Goal: Complete application form

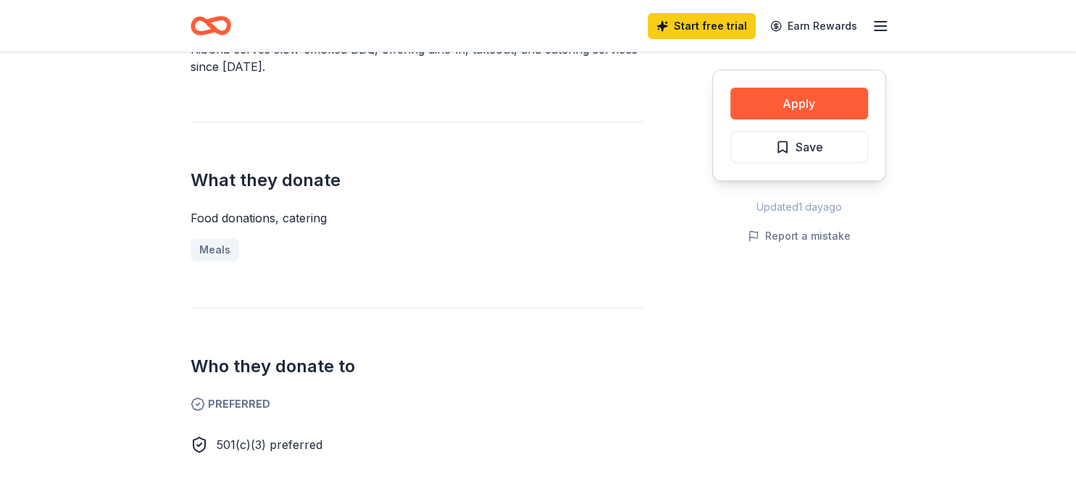
scroll to position [454, 0]
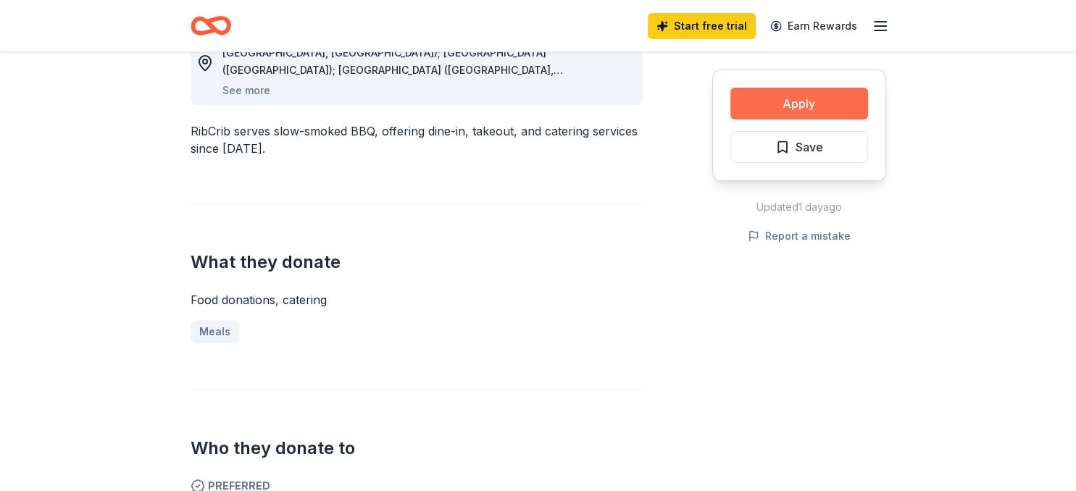
click at [791, 106] on button "Apply" at bounding box center [799, 104] width 138 height 32
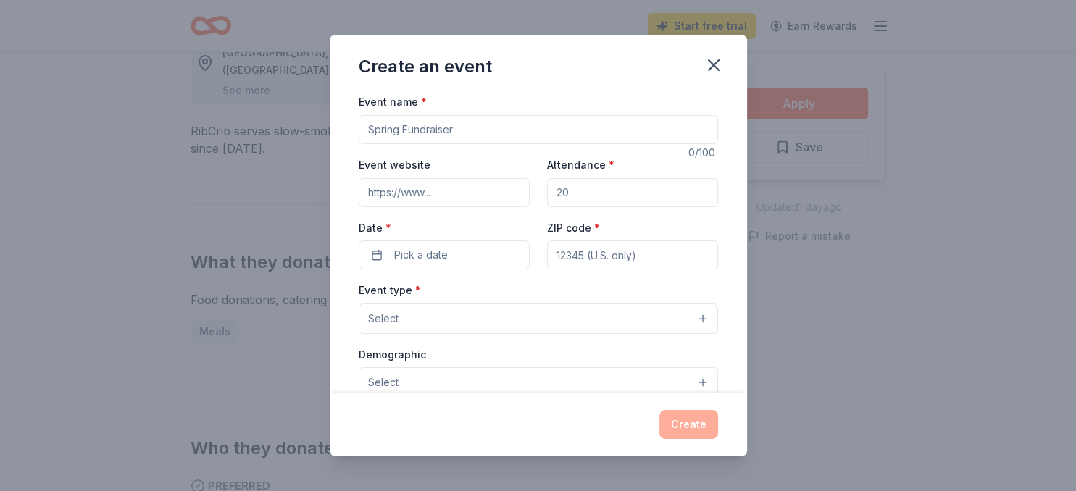
click at [461, 126] on input "Event name *" at bounding box center [538, 129] width 359 height 29
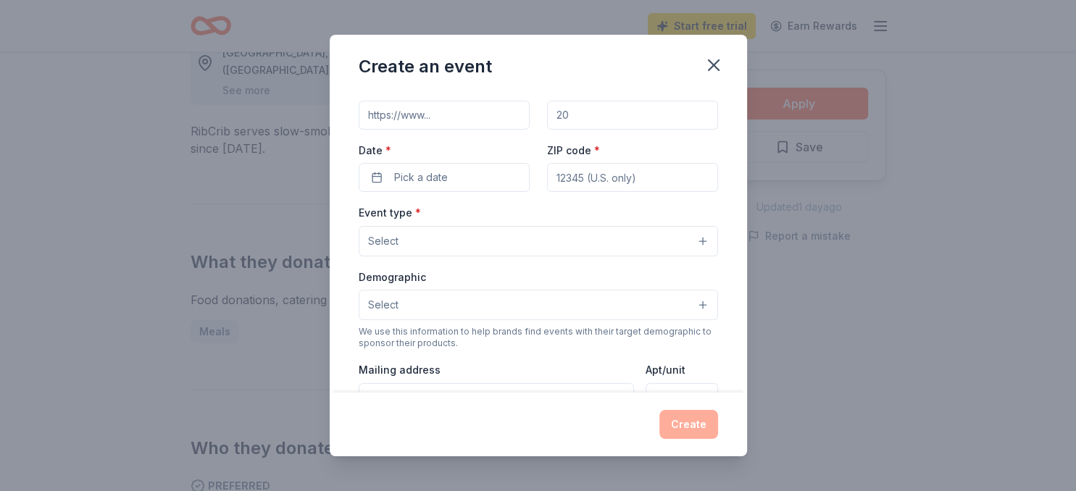
scroll to position [0, 0]
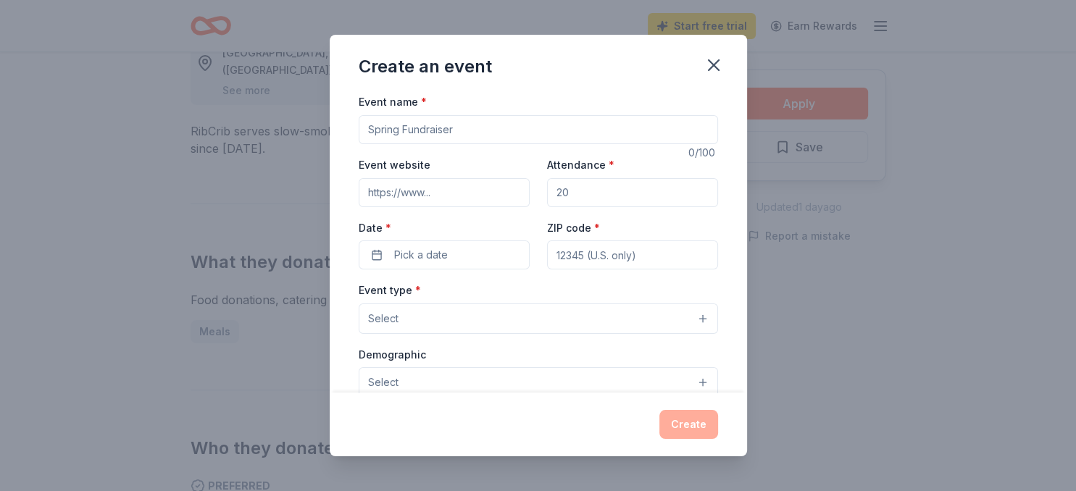
click at [403, 123] on input "Event name *" at bounding box center [538, 129] width 359 height 29
type input "F"
type input "I Am A Diamond, Inc. (IAAD) Fearfully & Wonderfully Made Diamond Dinner"
click at [438, 187] on input "Event website" at bounding box center [444, 192] width 171 height 29
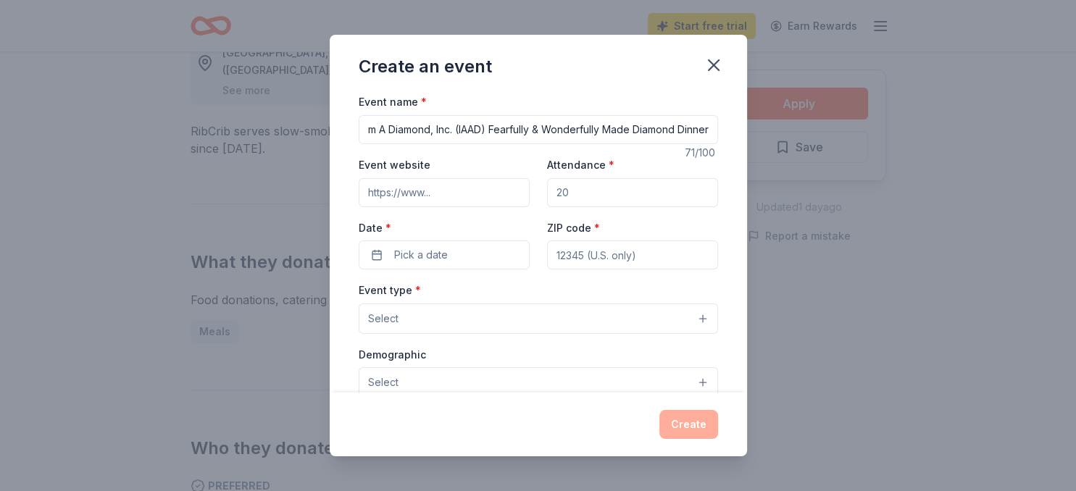
click at [437, 193] on input "Event website" at bounding box center [444, 192] width 171 height 29
type input "[DOMAIN_NAME]"
click at [581, 198] on input "Attendance *" at bounding box center [632, 192] width 171 height 29
click at [477, 188] on input "[DOMAIN_NAME]" at bounding box center [444, 192] width 171 height 29
click at [442, 307] on button "Select" at bounding box center [538, 319] width 359 height 30
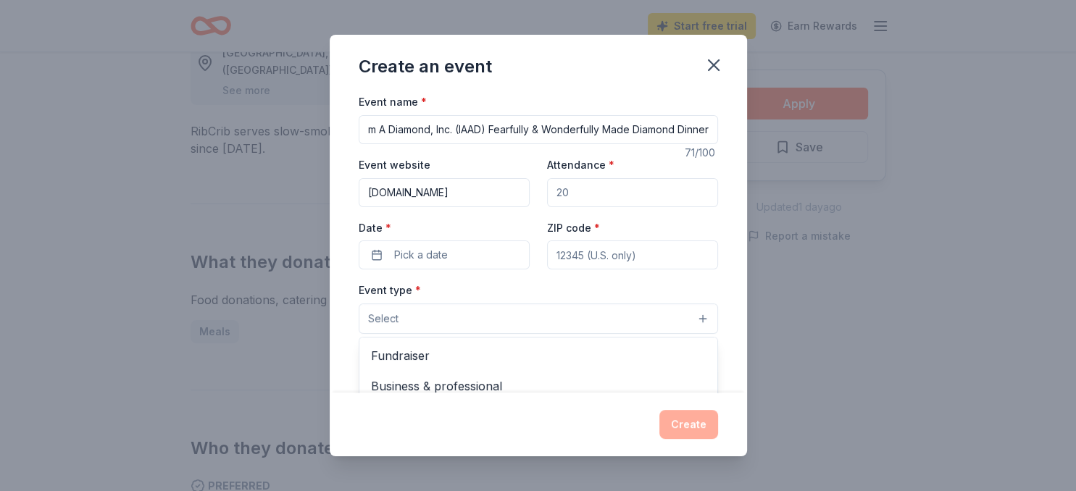
click at [410, 254] on div "Event name * I Am A Diamond, Inc. (IAAD) Fearfully & Wonderfully Made Diamond D…" at bounding box center [538, 427] width 359 height 669
click at [410, 249] on span "Pick a date" at bounding box center [421, 254] width 54 height 17
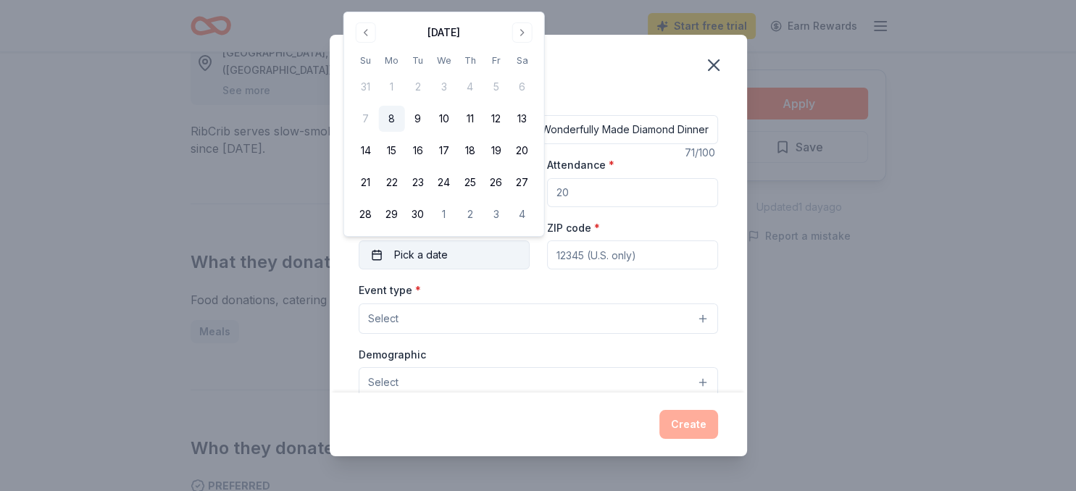
click at [377, 252] on button "Pick a date" at bounding box center [444, 255] width 171 height 29
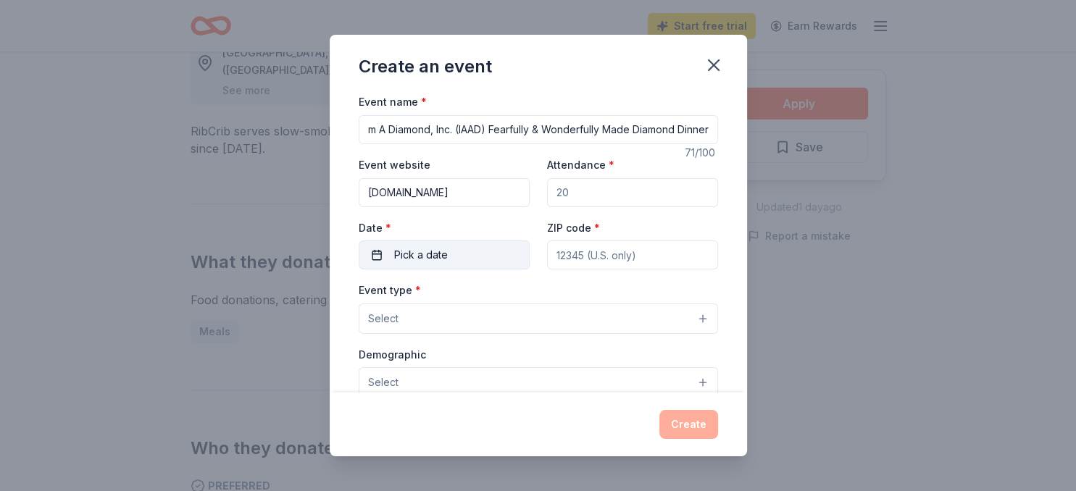
click at [377, 252] on button "Pick a date" at bounding box center [444, 255] width 171 height 29
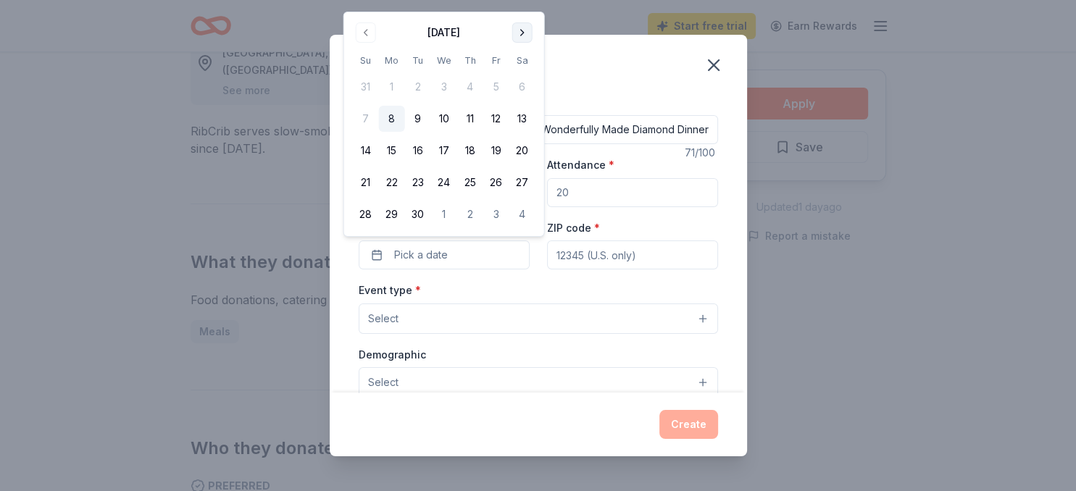
click at [516, 30] on button "Go to next month" at bounding box center [522, 32] width 20 height 20
click at [523, 147] on button "18" at bounding box center [522, 151] width 26 height 26
click at [646, 256] on input "ZIP code *" at bounding box center [632, 255] width 171 height 29
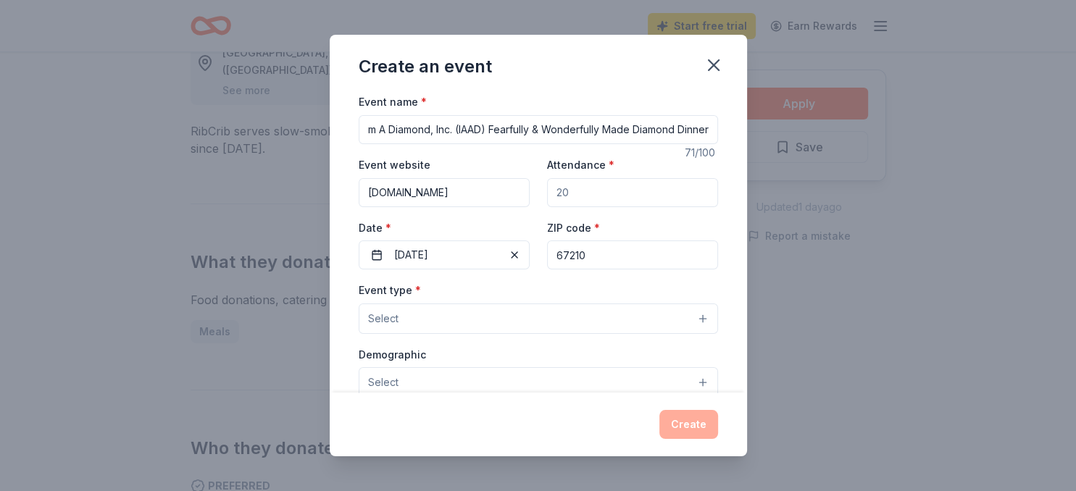
type input "67210"
click at [595, 189] on input "Attendance *" at bounding box center [632, 192] width 171 height 29
drag, startPoint x: 595, startPoint y: 189, endPoint x: 543, endPoint y: 191, distance: 51.5
click at [547, 191] on input "Attendance *" at bounding box center [632, 192] width 171 height 29
type input "200"
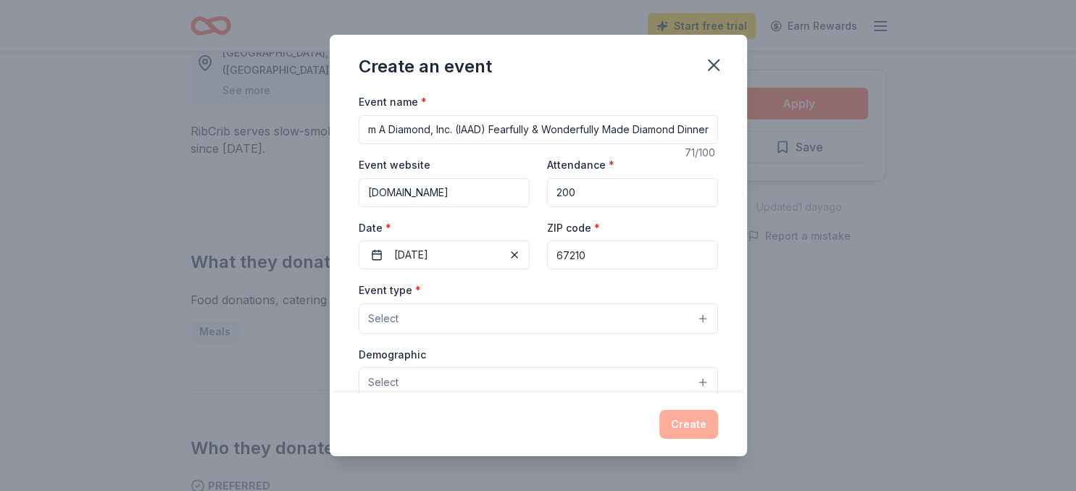
click at [422, 309] on button "Select" at bounding box center [538, 319] width 359 height 30
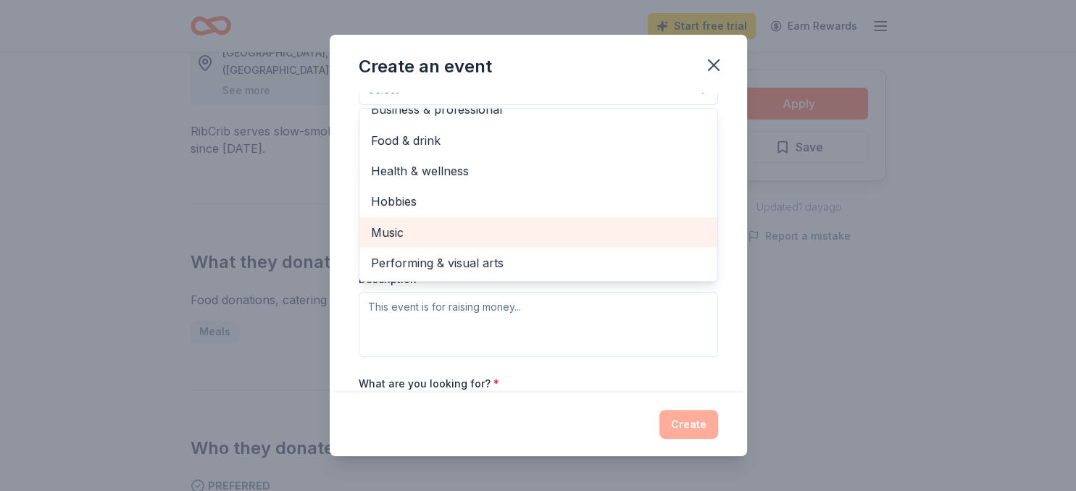
scroll to position [333, 0]
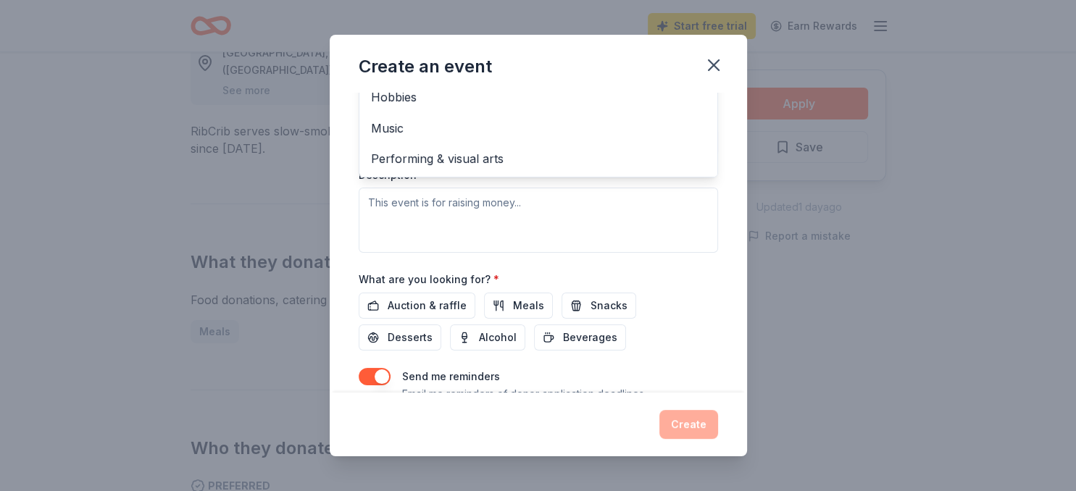
click at [422, 304] on div "Event name * I Am A Diamond, Inc. (IAAD) Fearfully & Wonderfully Made Diamond D…" at bounding box center [538, 93] width 359 height 669
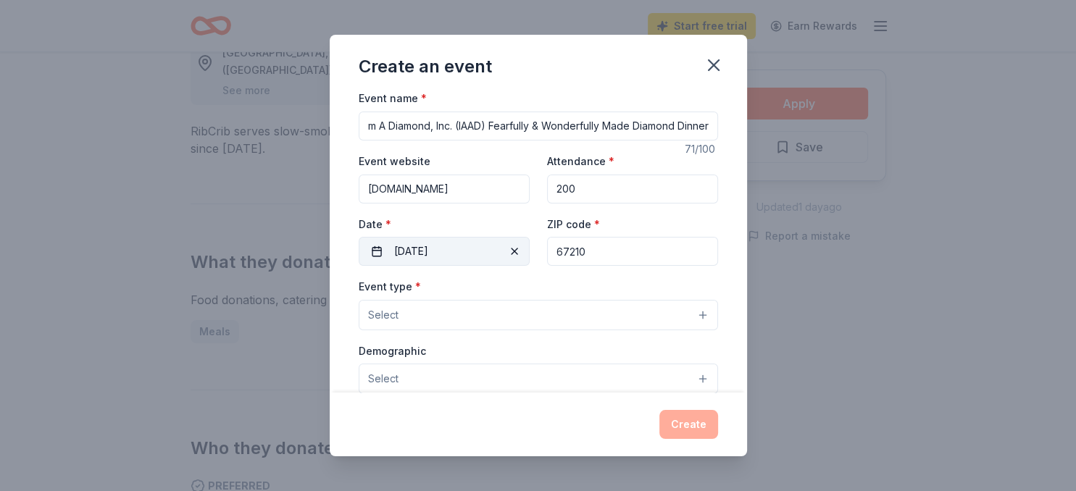
scroll to position [0, 0]
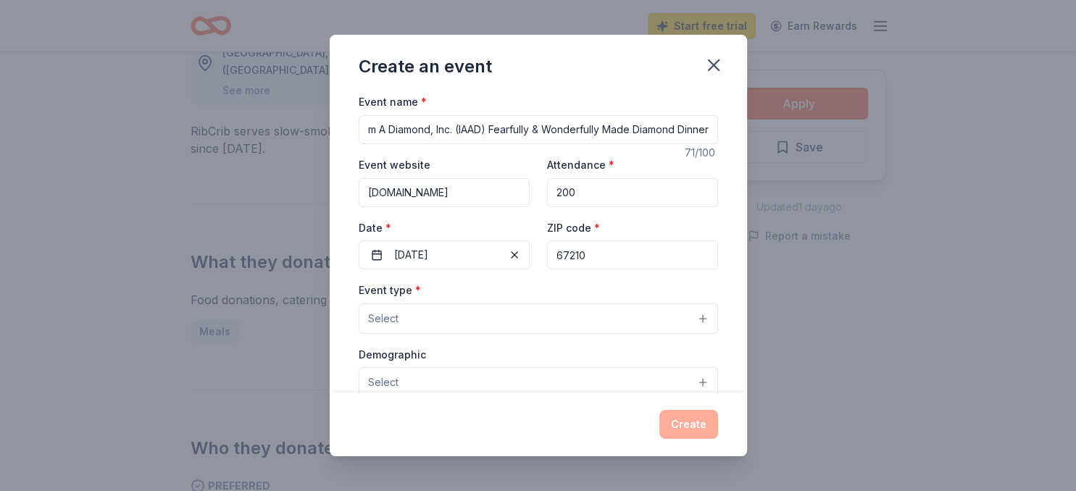
click at [467, 185] on input "[DOMAIN_NAME]" at bounding box center [444, 192] width 171 height 29
click at [367, 191] on input "[DOMAIN_NAME]" at bounding box center [444, 192] width 171 height 29
drag, startPoint x: 391, startPoint y: 190, endPoint x: 367, endPoint y: 180, distance: 26.4
click at [359, 181] on input "[DOMAIN_NAME]" at bounding box center [444, 192] width 171 height 29
click at [497, 189] on input "[DOMAIN_NAME]" at bounding box center [444, 192] width 171 height 29
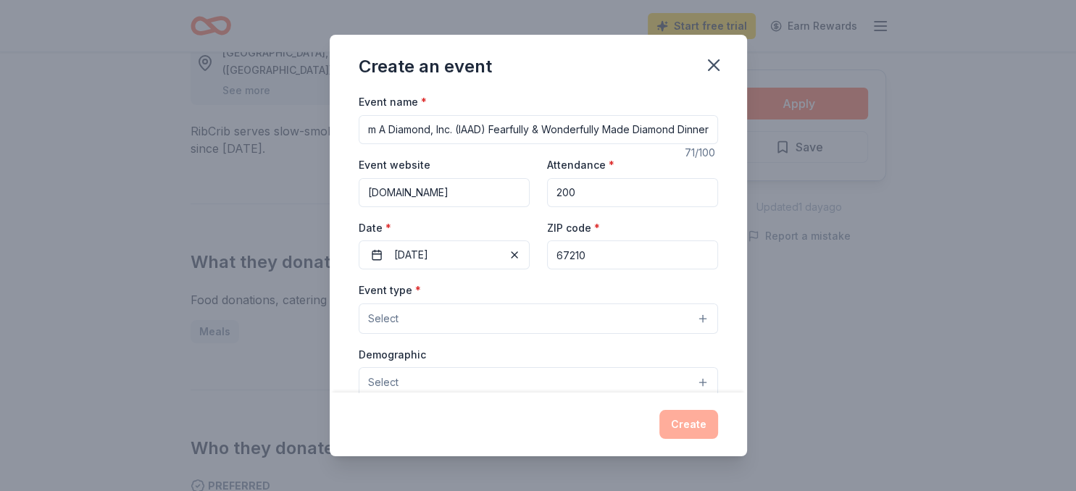
drag, startPoint x: 512, startPoint y: 187, endPoint x: 297, endPoint y: 173, distance: 215.6
click at [359, 178] on input "[DOMAIN_NAME]" at bounding box center [444, 192] width 171 height 29
type input "[DOMAIN_NAME]"
click at [521, 298] on div "Event type * Select" at bounding box center [538, 307] width 359 height 53
click at [455, 195] on input "[DOMAIN_NAME]" at bounding box center [444, 192] width 171 height 29
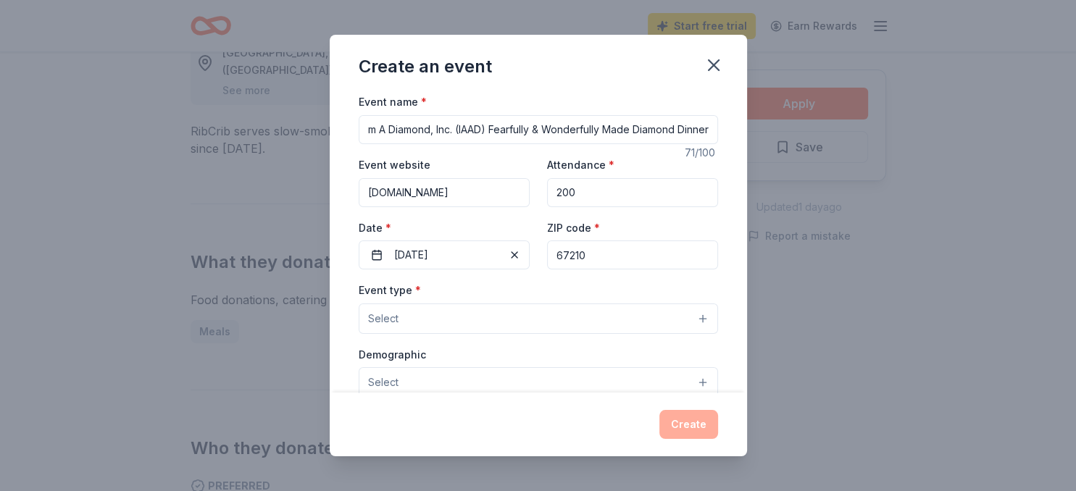
click at [494, 333] on div "Event type * Select Demographic Select We use this information to help brands f…" at bounding box center [538, 433] width 359 height 305
click at [396, 314] on span "Select" at bounding box center [383, 318] width 30 height 17
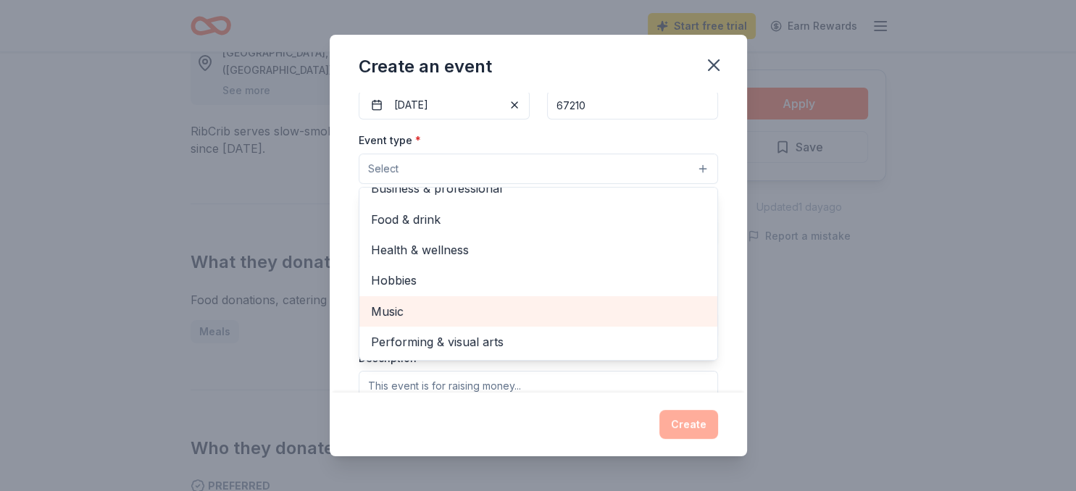
scroll to position [167, 0]
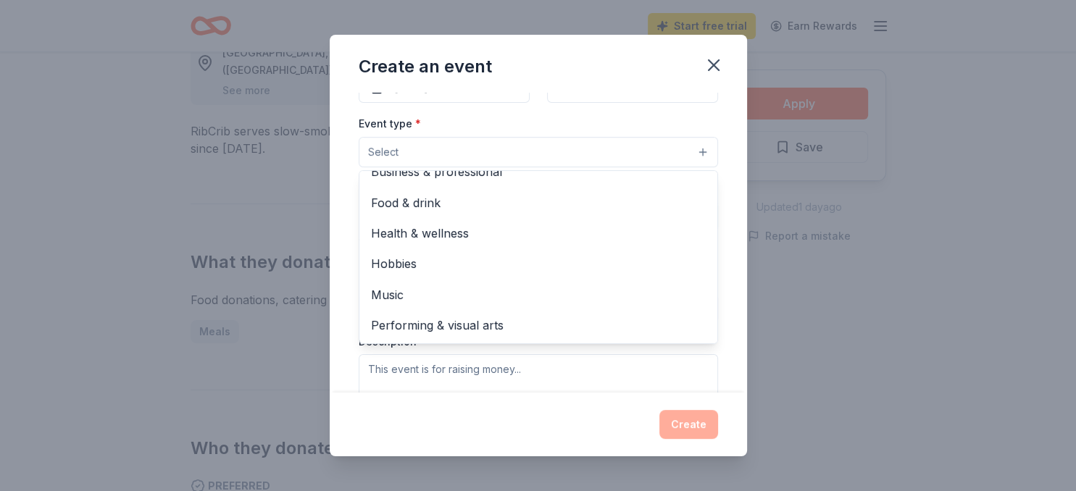
click at [731, 198] on div "Event name * I Am A Diamond, Inc. (IAAD) Fearfully & Wonderfully Made Diamond D…" at bounding box center [538, 242] width 417 height 299
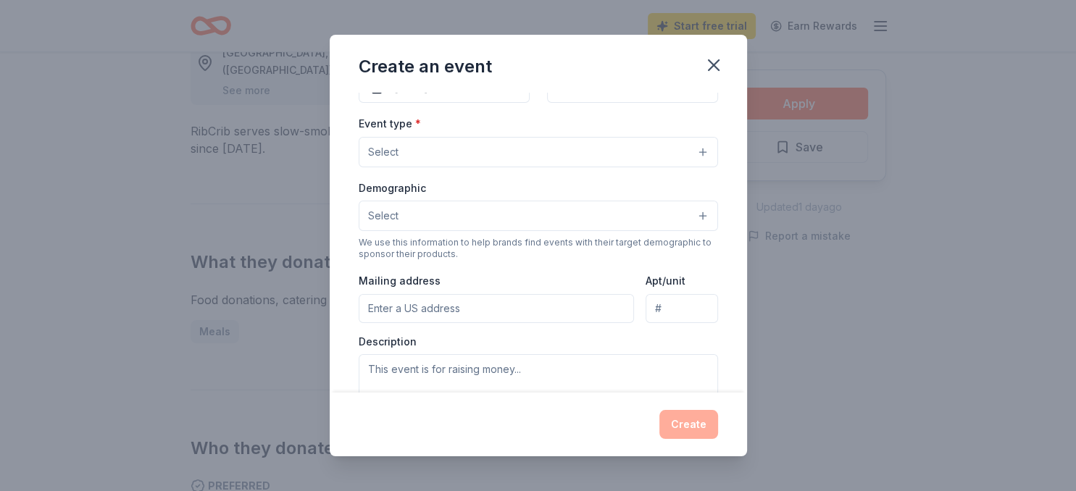
click at [395, 204] on button "Select" at bounding box center [538, 216] width 359 height 30
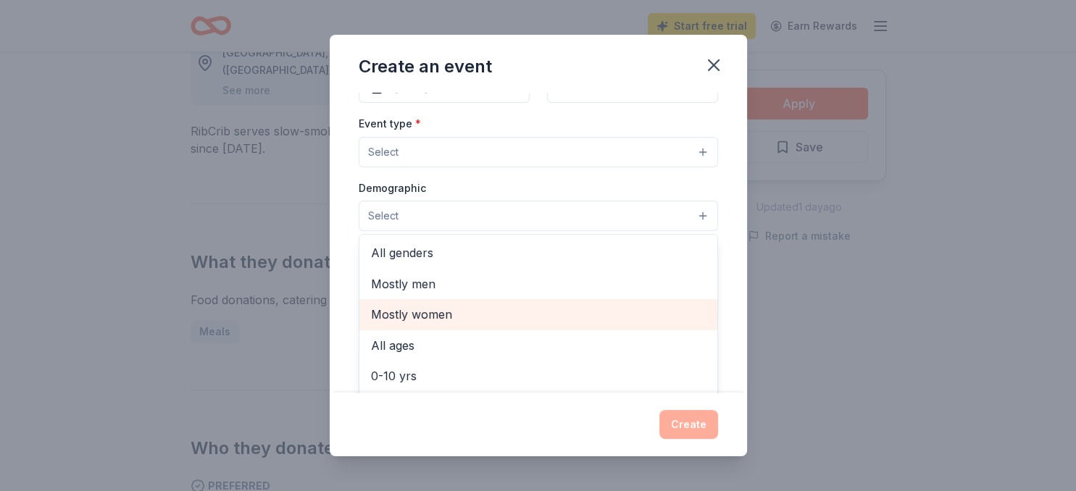
click at [415, 311] on span "Mostly women" at bounding box center [538, 314] width 335 height 19
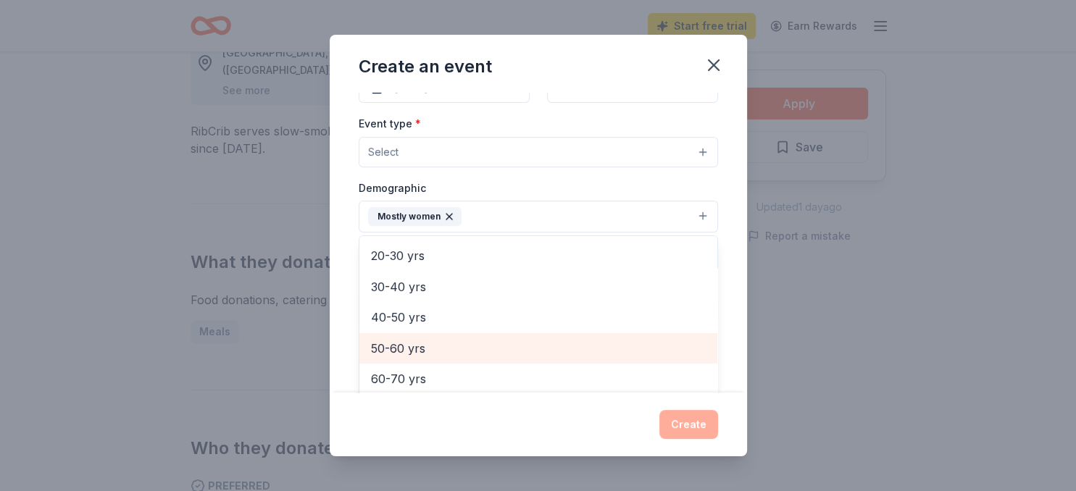
scroll to position [97, 0]
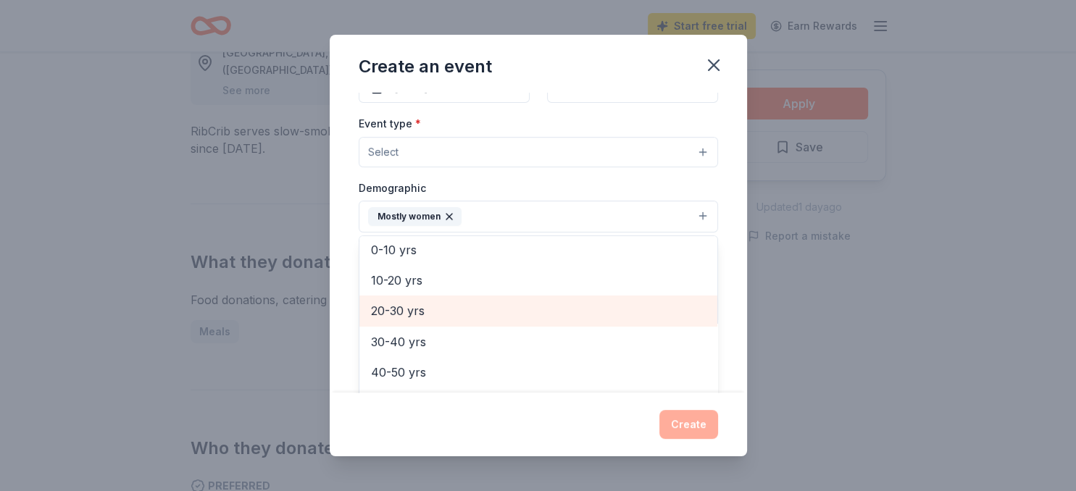
click at [406, 305] on span "20-30 yrs" at bounding box center [538, 310] width 335 height 19
click at [398, 308] on span "30-40 yrs" at bounding box center [538, 310] width 335 height 19
click at [396, 304] on span "40-50 yrs" at bounding box center [538, 310] width 335 height 19
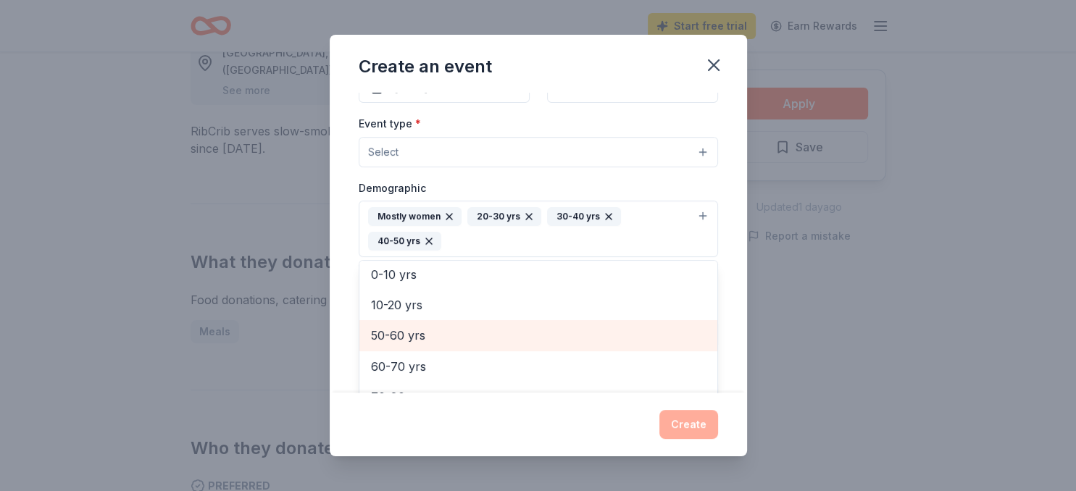
click at [395, 330] on span "50-60 yrs" at bounding box center [538, 335] width 335 height 19
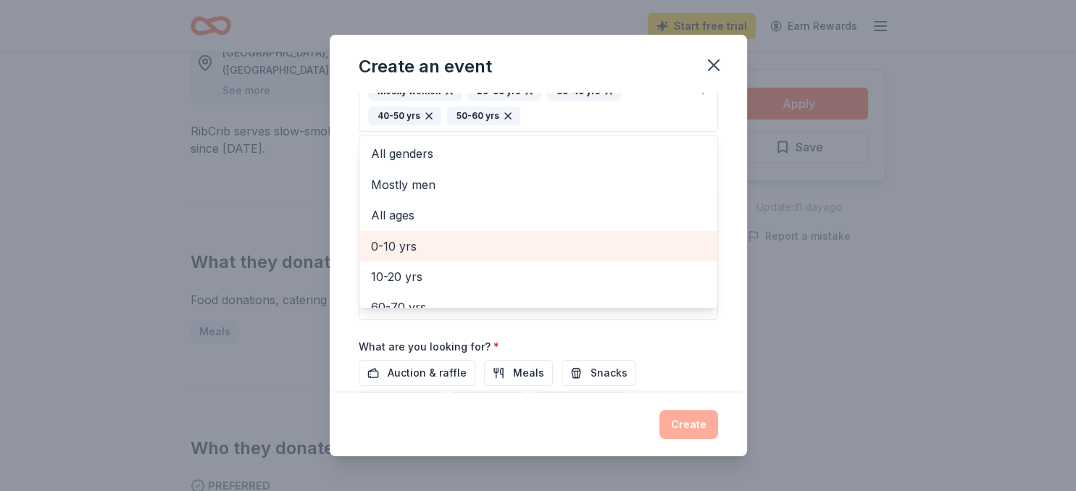
scroll to position [20, 0]
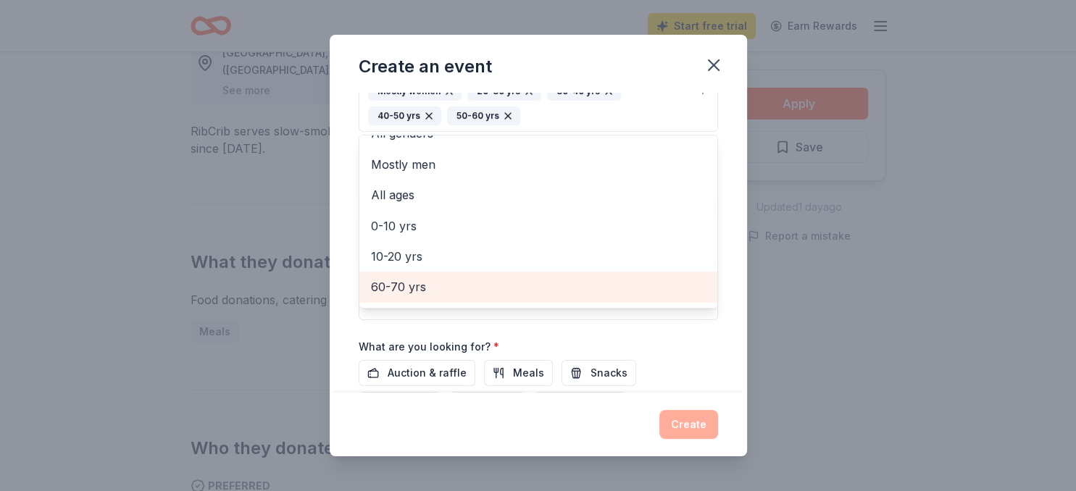
click at [398, 277] on span "60-70 yrs" at bounding box center [538, 286] width 335 height 19
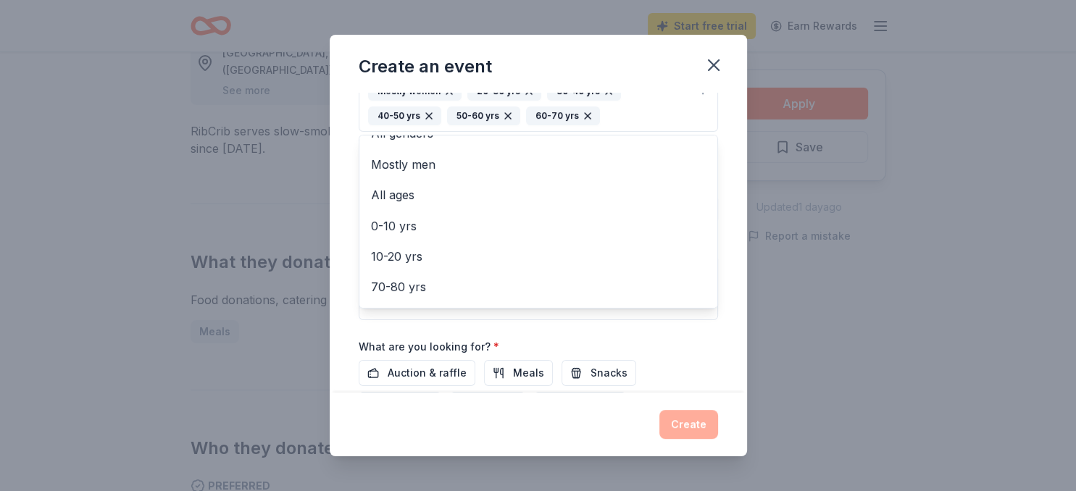
click at [716, 327] on div "Event name * I Am A Diamond, Inc. (IAAD) Fearfully & Wonderfully Made Diamond D…" at bounding box center [538, 148] width 359 height 695
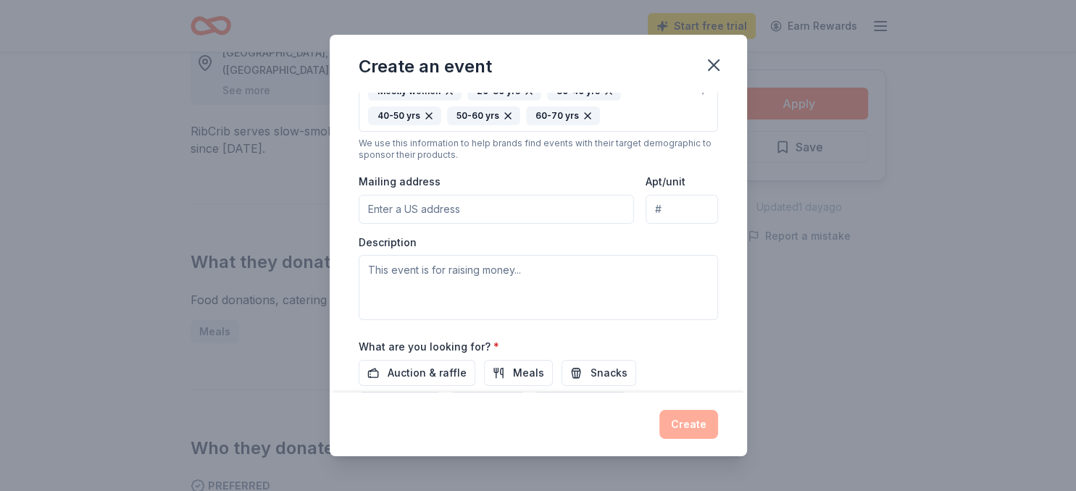
click at [439, 204] on input "Mailing address" at bounding box center [497, 209] width 276 height 29
type input "[STREET_ADDRESS]"
click at [380, 270] on textarea at bounding box center [538, 287] width 359 height 65
drag, startPoint x: 502, startPoint y: 262, endPoint x: 361, endPoint y: 249, distance: 141.8
click at [361, 255] on textarea at bounding box center [538, 287] width 359 height 65
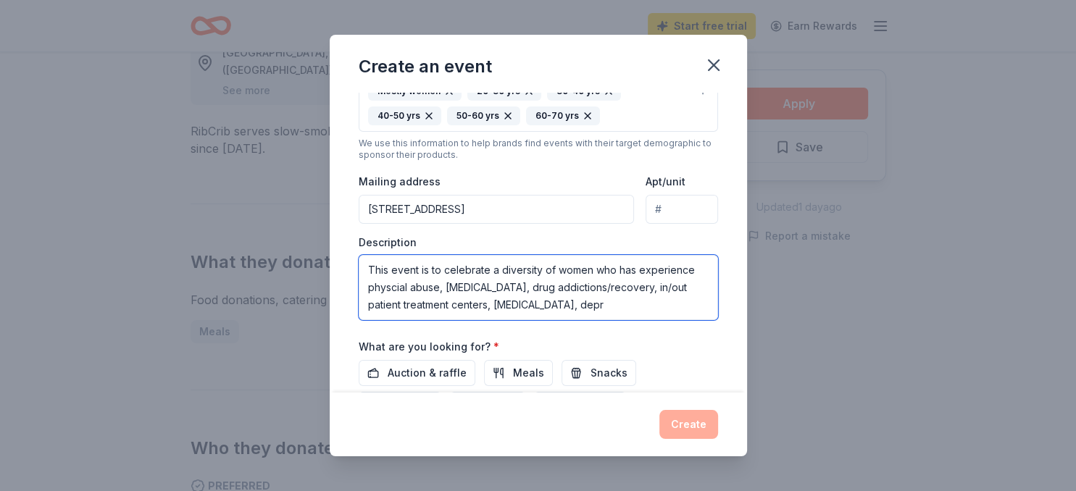
drag, startPoint x: 540, startPoint y: 283, endPoint x: 686, endPoint y: 307, distance: 147.6
click at [686, 307] on textarea "This event is to celebrate a diversity of women who has experience physcial abu…" at bounding box center [538, 287] width 359 height 65
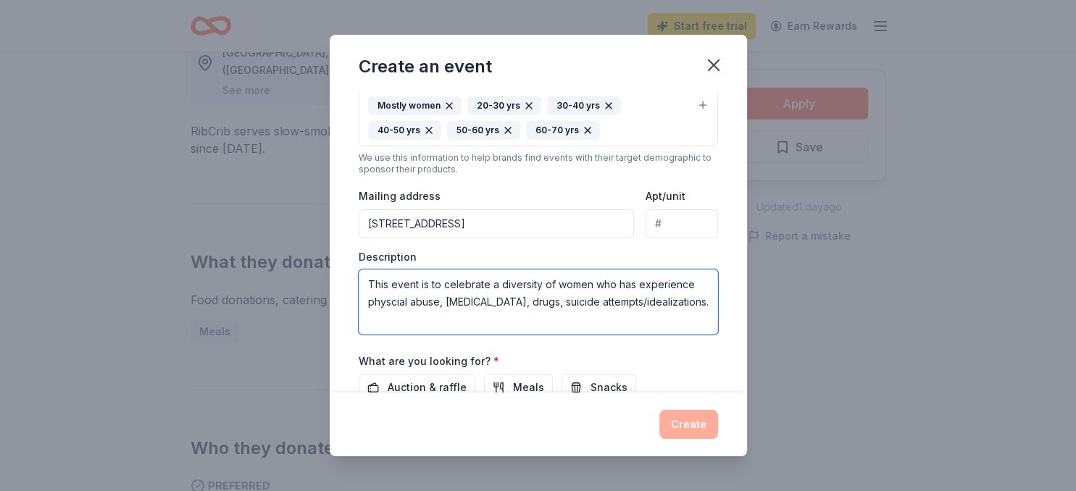
scroll to position [292, 0]
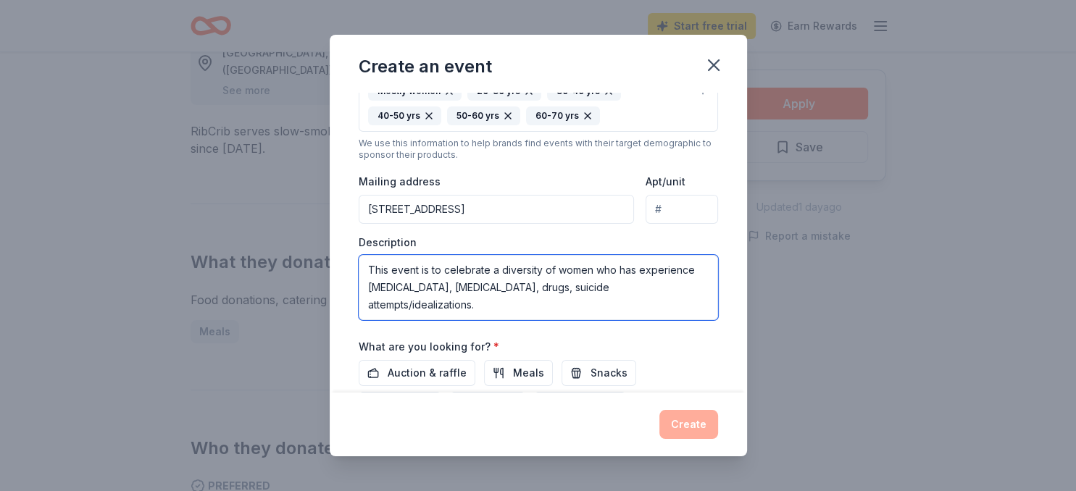
click at [702, 286] on textarea "This event is to celebrate a diversity of women who has experience [MEDICAL_DAT…" at bounding box center [538, 287] width 359 height 65
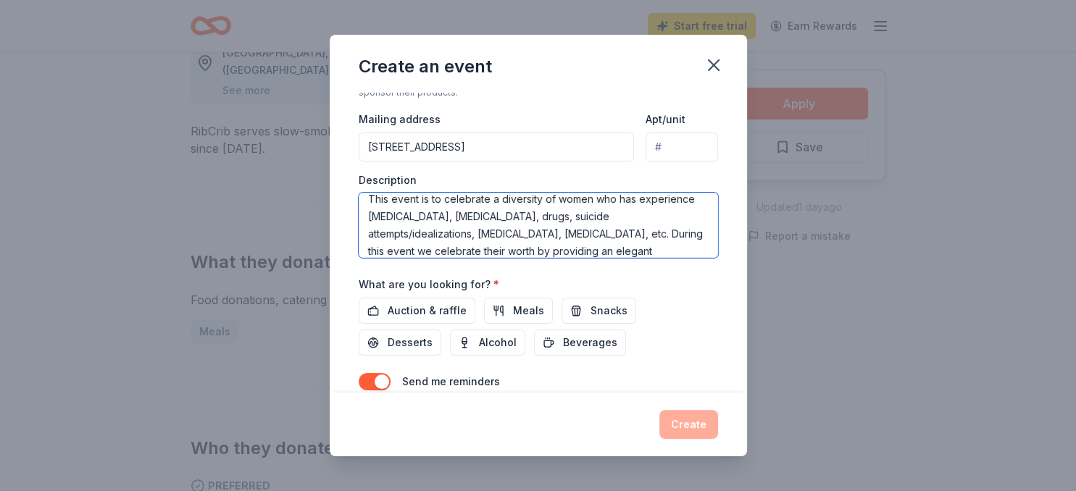
scroll to position [26, 0]
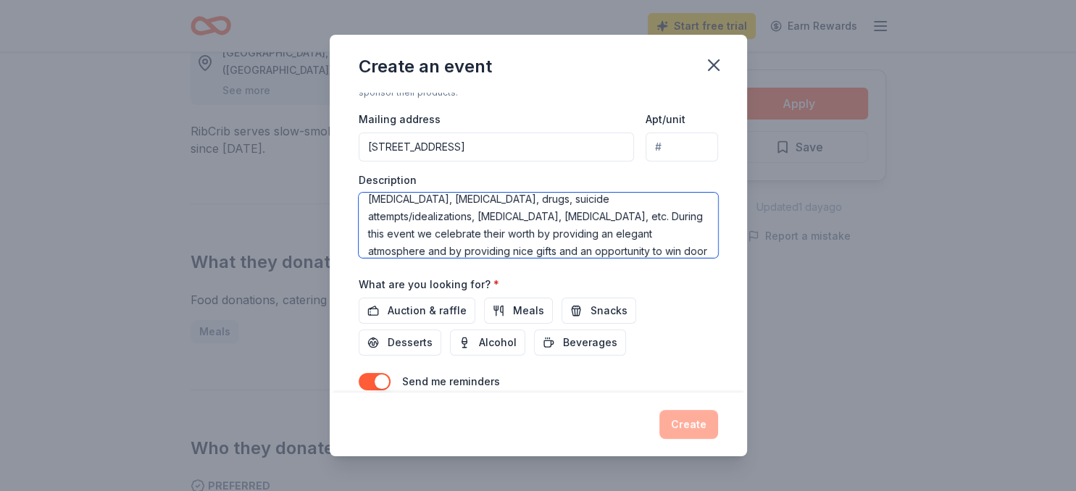
click at [552, 243] on textarea "This event is to celebrate a diversity of women who has experience [MEDICAL_DAT…" at bounding box center [538, 225] width 359 height 65
click at [452, 248] on textarea "This event is to celebrate a diversity of women who has experience [MEDICAL_DAT…" at bounding box center [538, 225] width 359 height 65
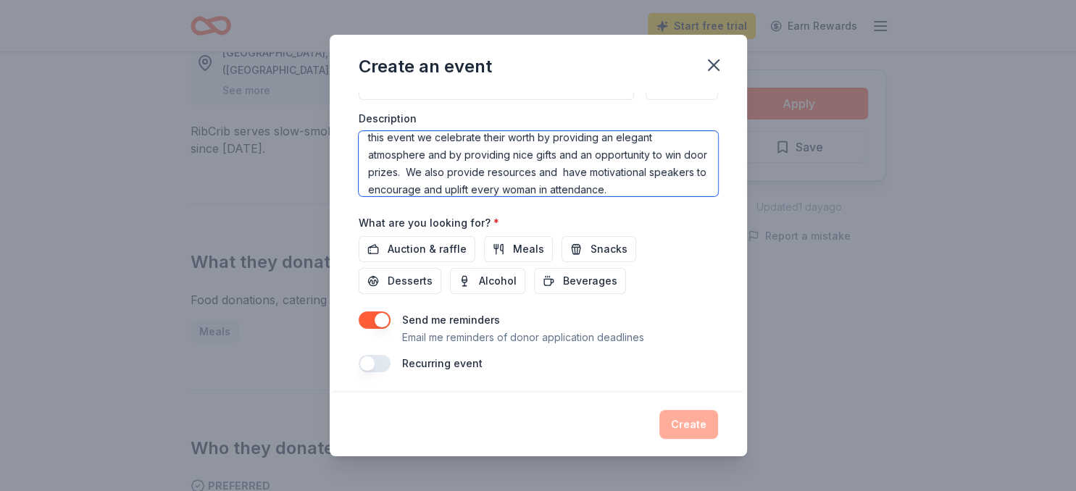
type textarea "This event is to celebrate a diversity of women who has experience [MEDICAL_DAT…"
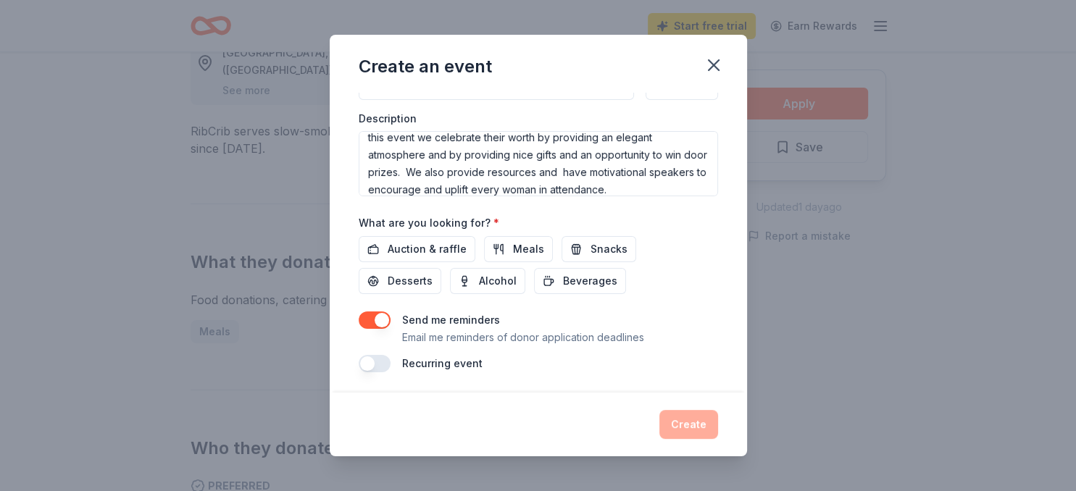
click at [372, 361] on button "button" at bounding box center [375, 363] width 32 height 17
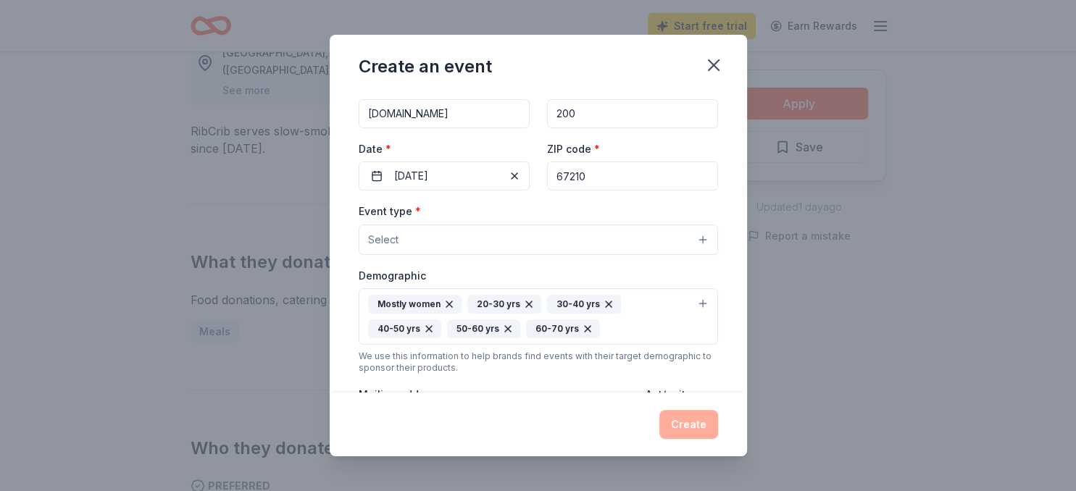
scroll to position [51, 0]
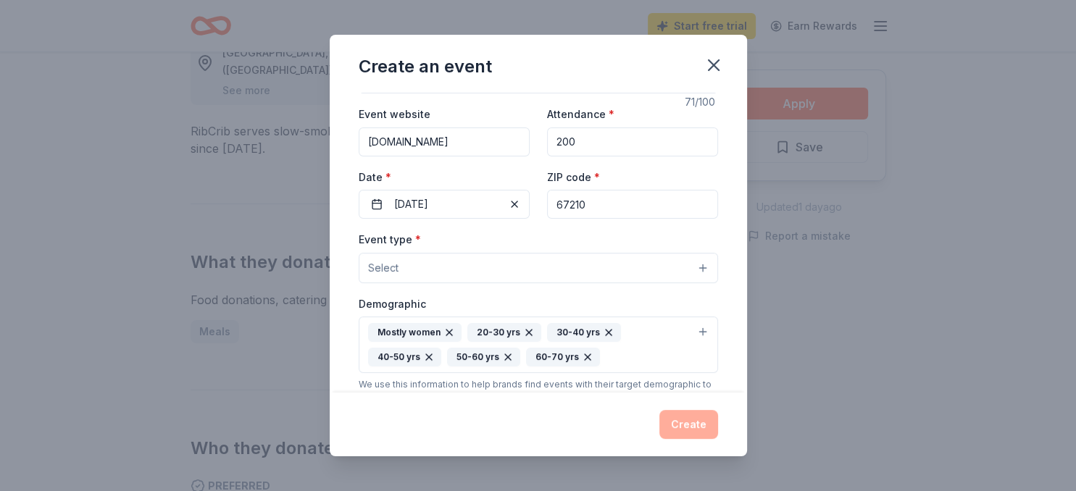
click at [401, 262] on button "Select" at bounding box center [538, 268] width 359 height 30
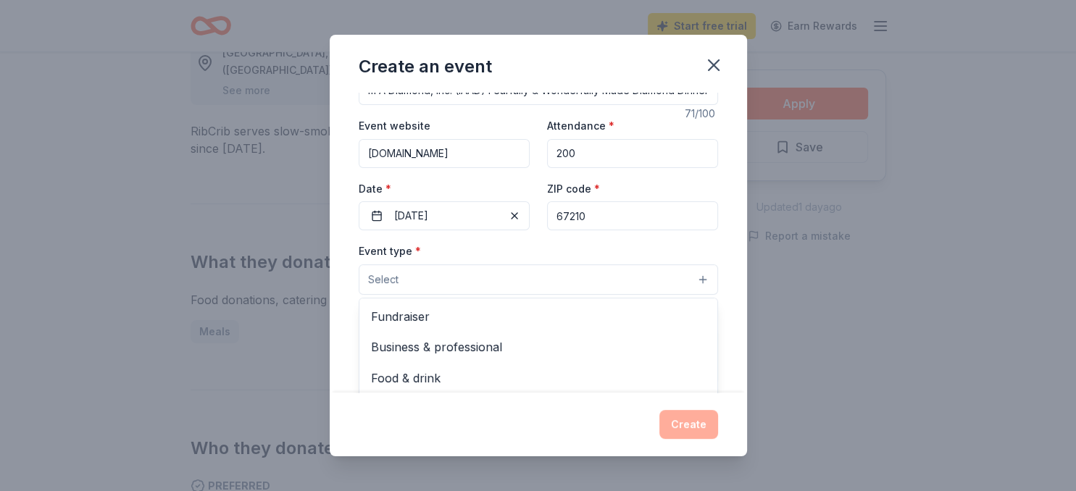
scroll to position [9, 0]
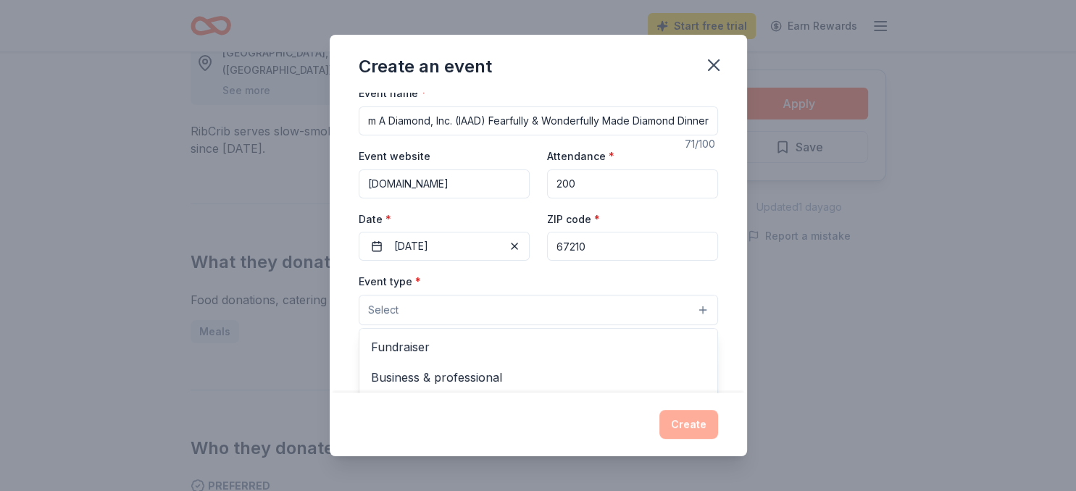
click at [406, 303] on button "Select" at bounding box center [538, 310] width 359 height 30
click at [708, 304] on button "Select" at bounding box center [538, 310] width 359 height 30
click at [467, 318] on button "Select" at bounding box center [538, 310] width 359 height 30
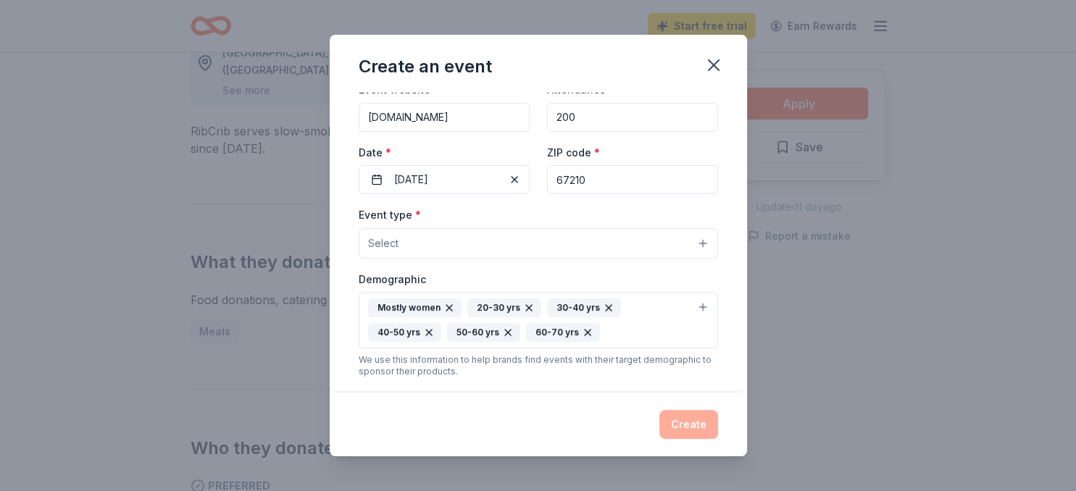
scroll to position [93, 0]
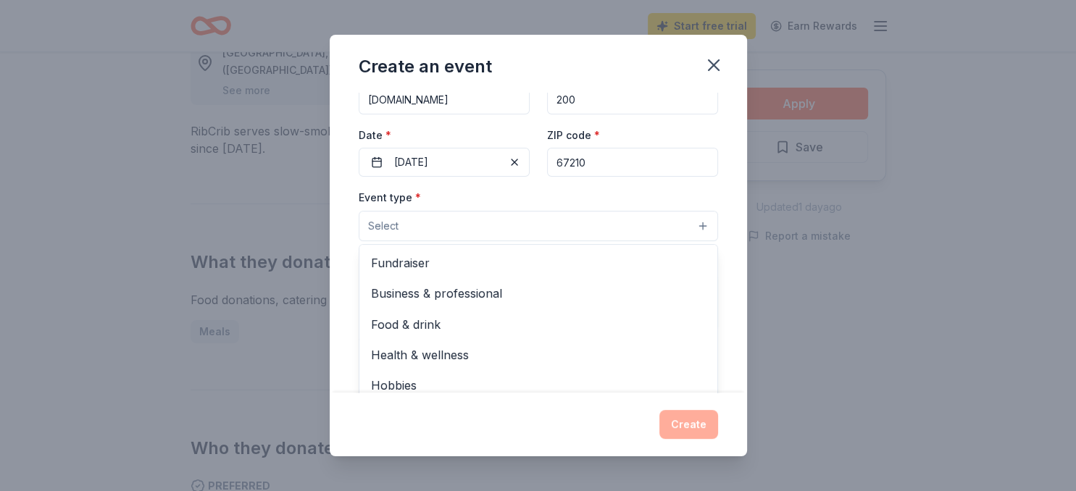
click at [703, 225] on button "Select" at bounding box center [538, 226] width 359 height 30
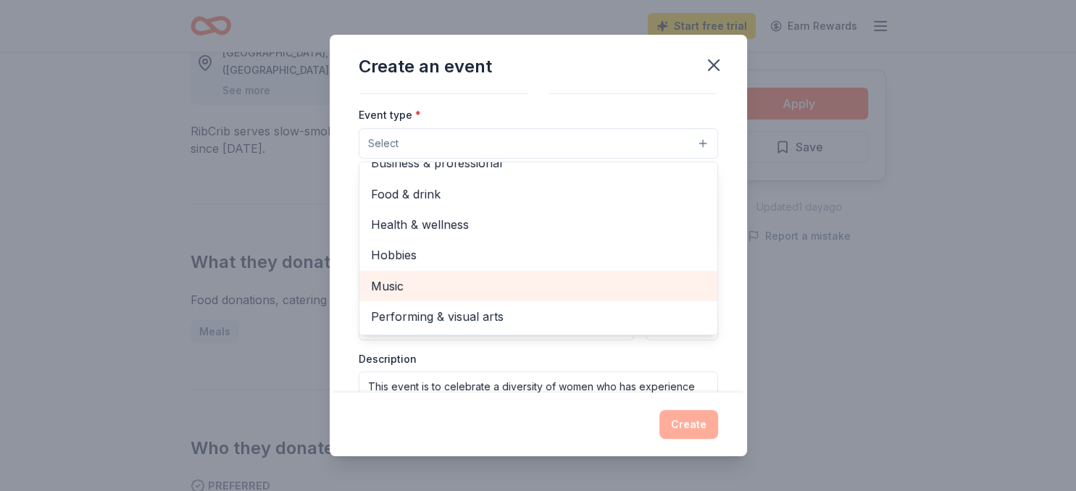
scroll to position [238, 0]
